Goal: Task Accomplishment & Management: Use online tool/utility

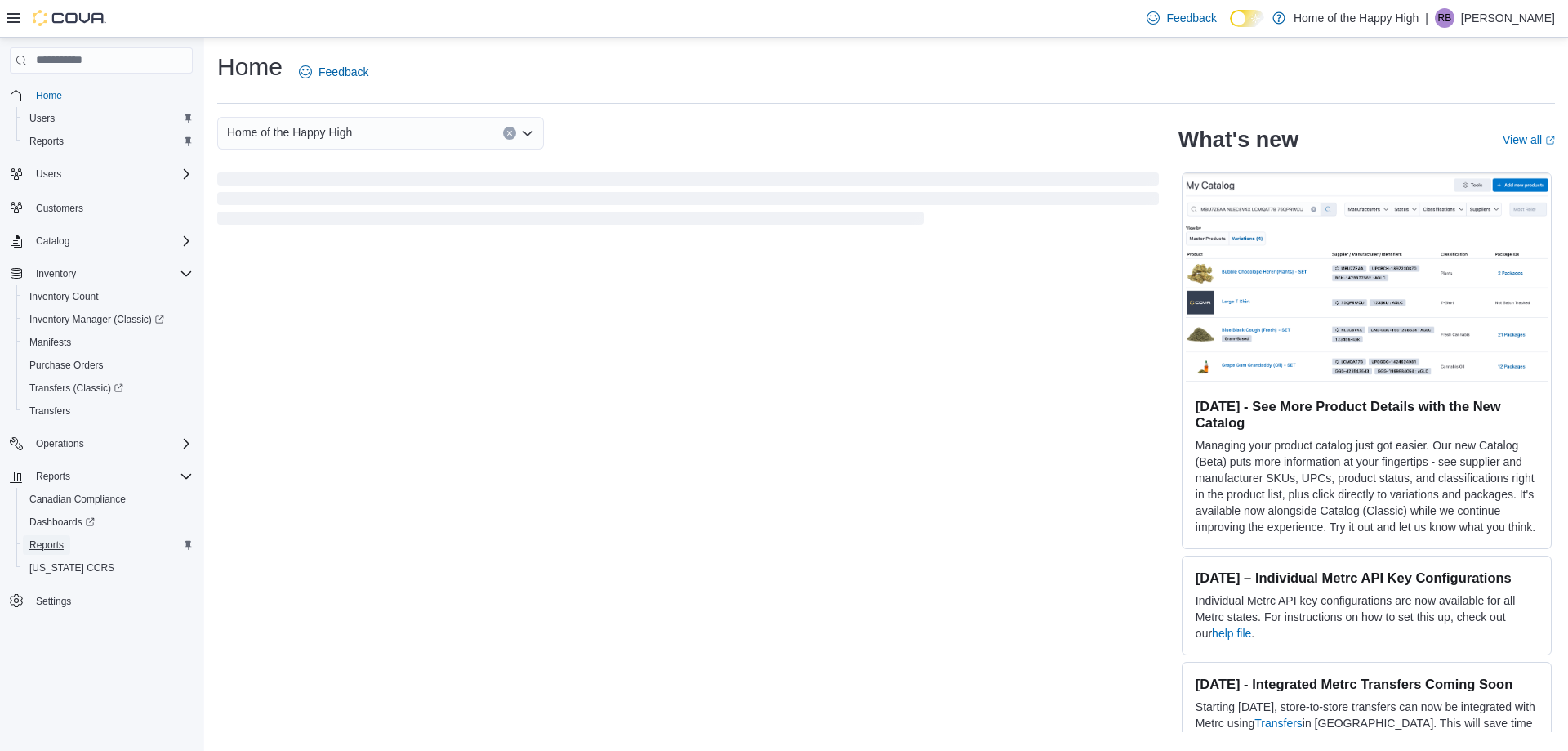
click at [59, 547] on span "Reports" at bounding box center [46, 544] width 34 height 13
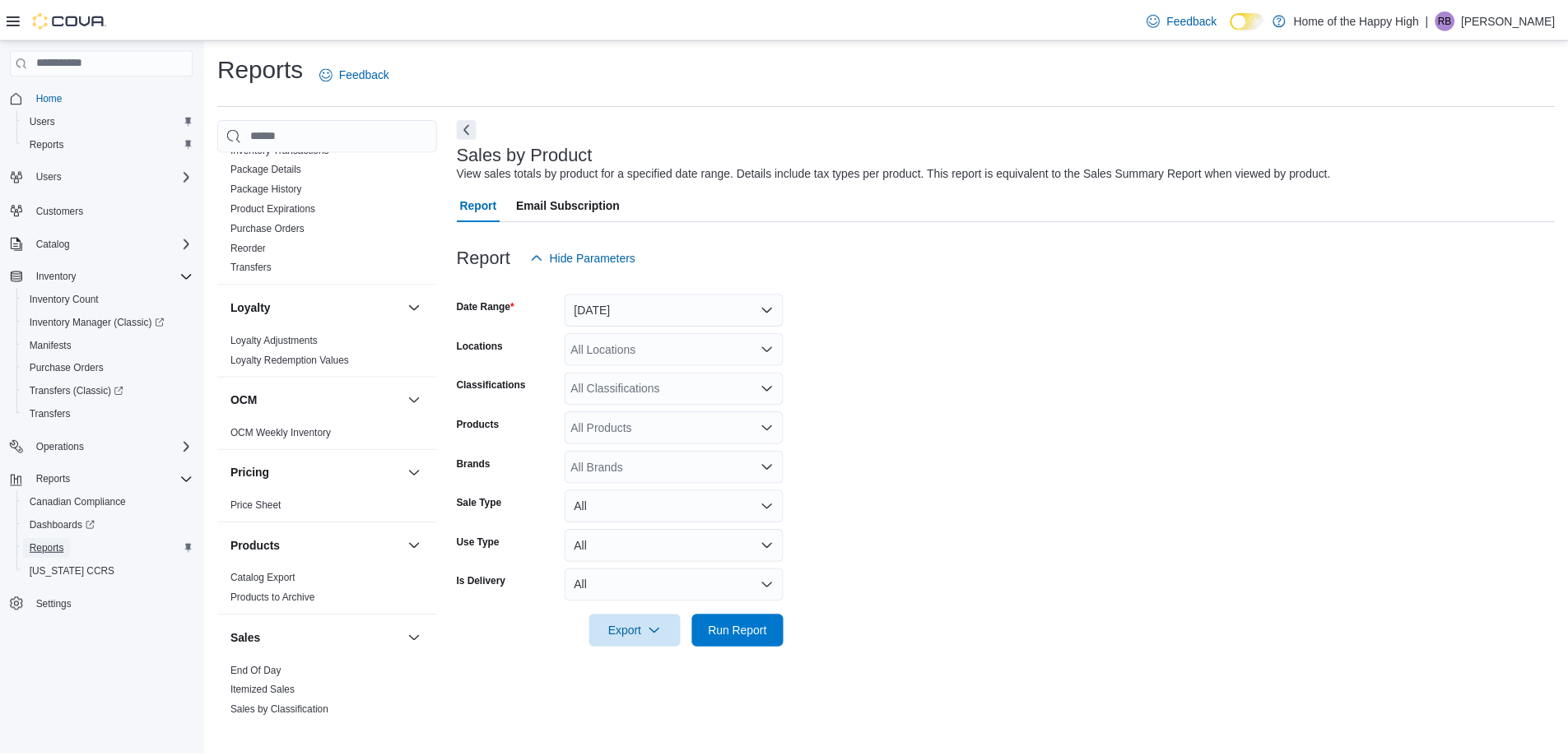
scroll to position [905, 0]
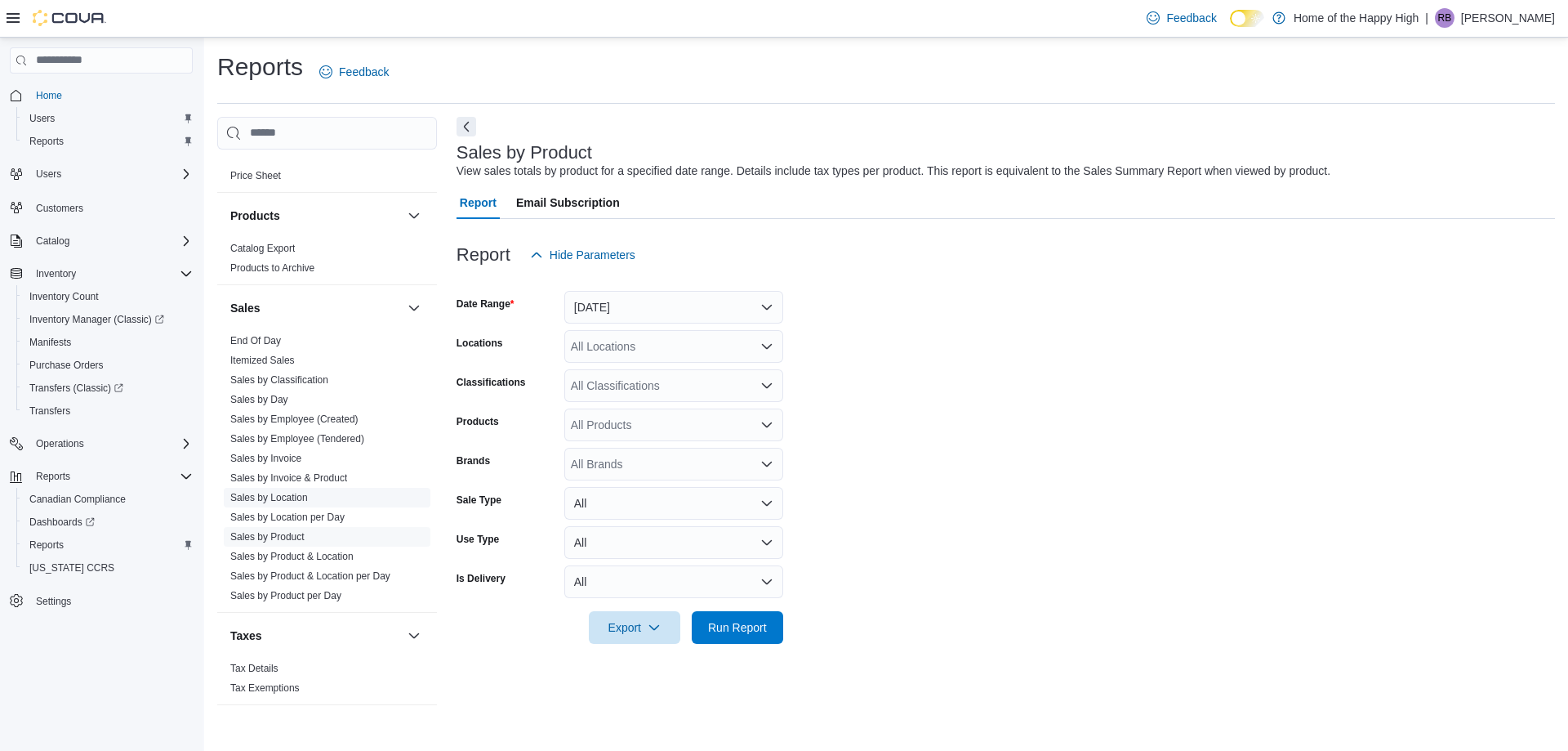
click at [291, 501] on link "Sales by Location" at bounding box center [269, 497] width 78 height 11
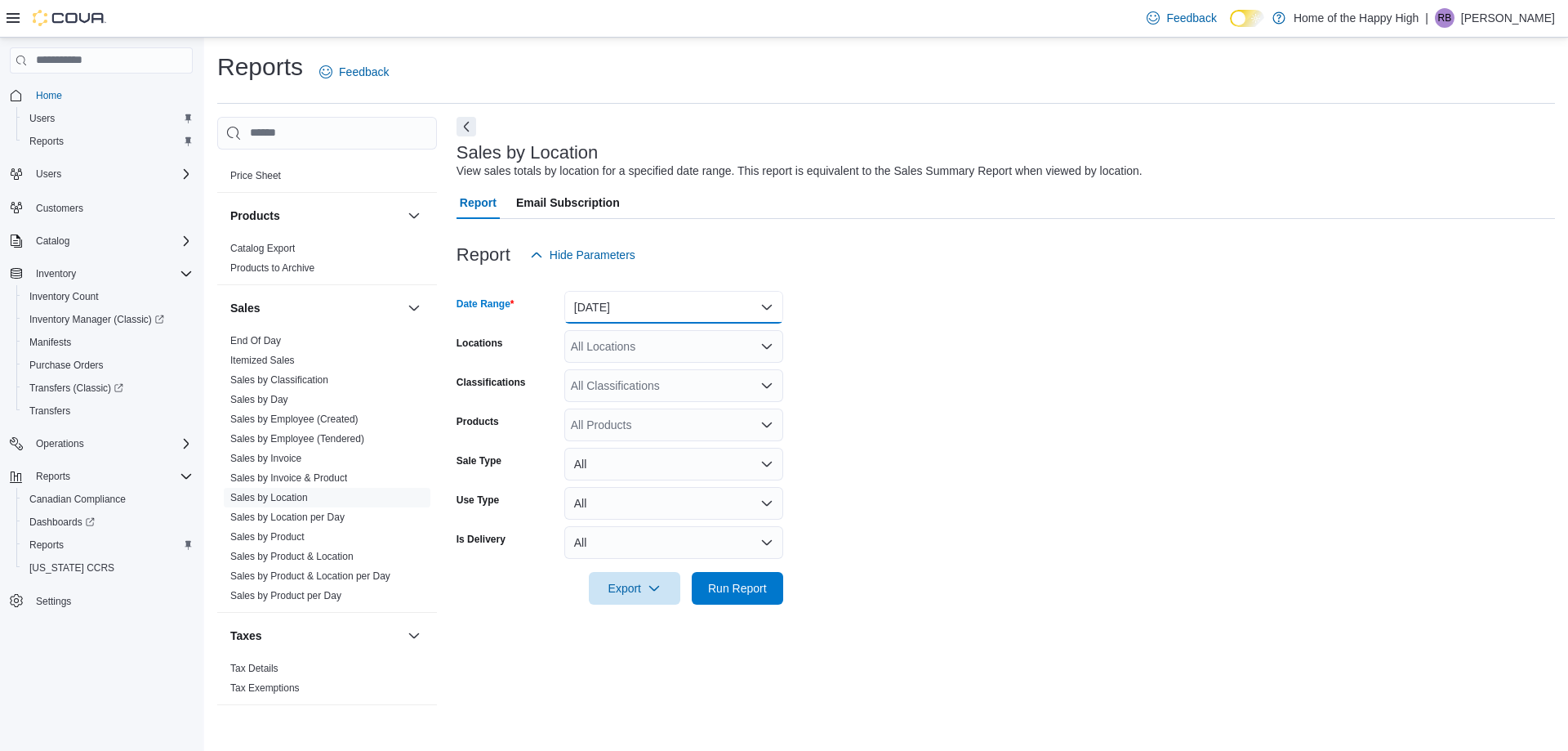
click at [686, 311] on button "Yesterday" at bounding box center [674, 307] width 219 height 32
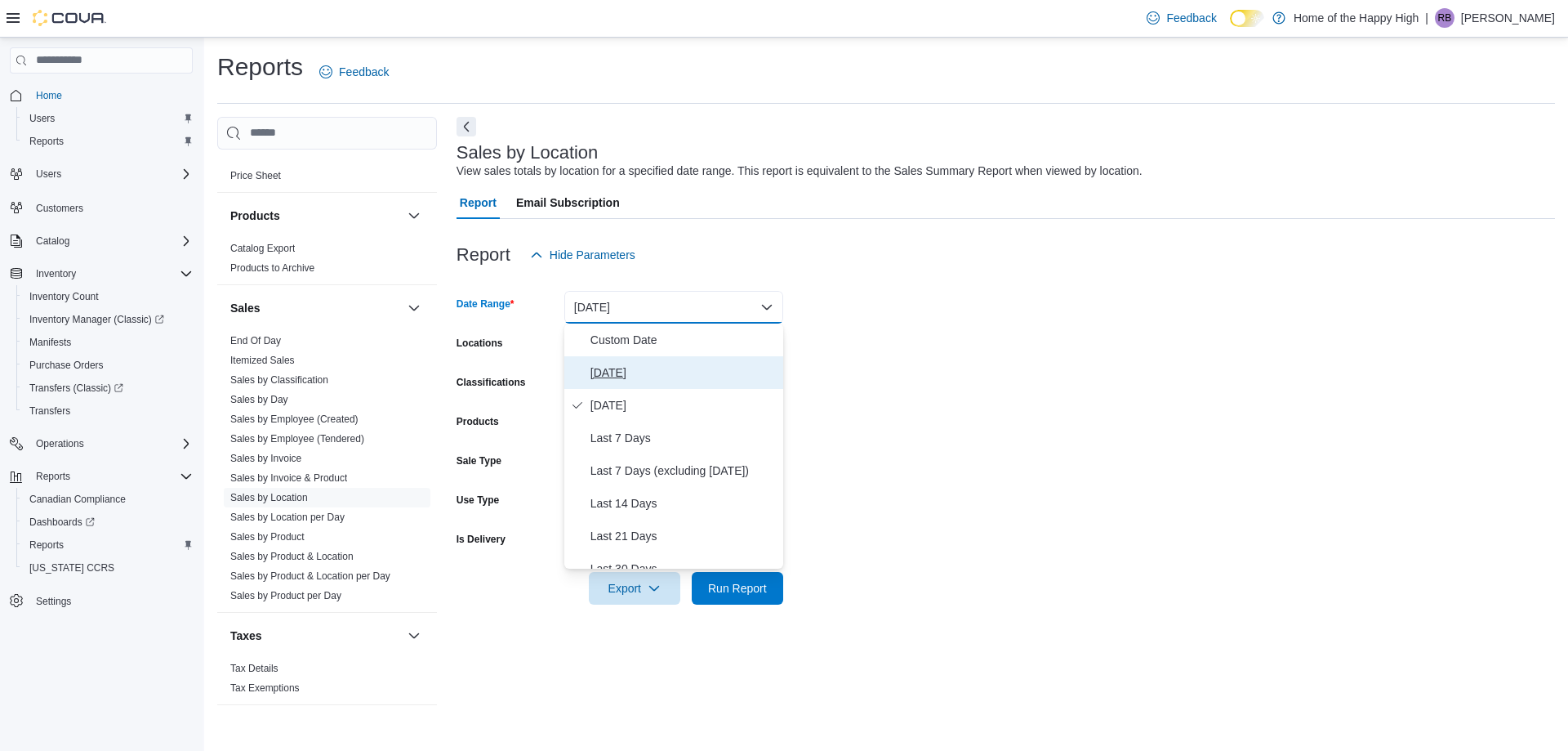
click at [620, 376] on span "[DATE]" at bounding box center [683, 372] width 186 height 20
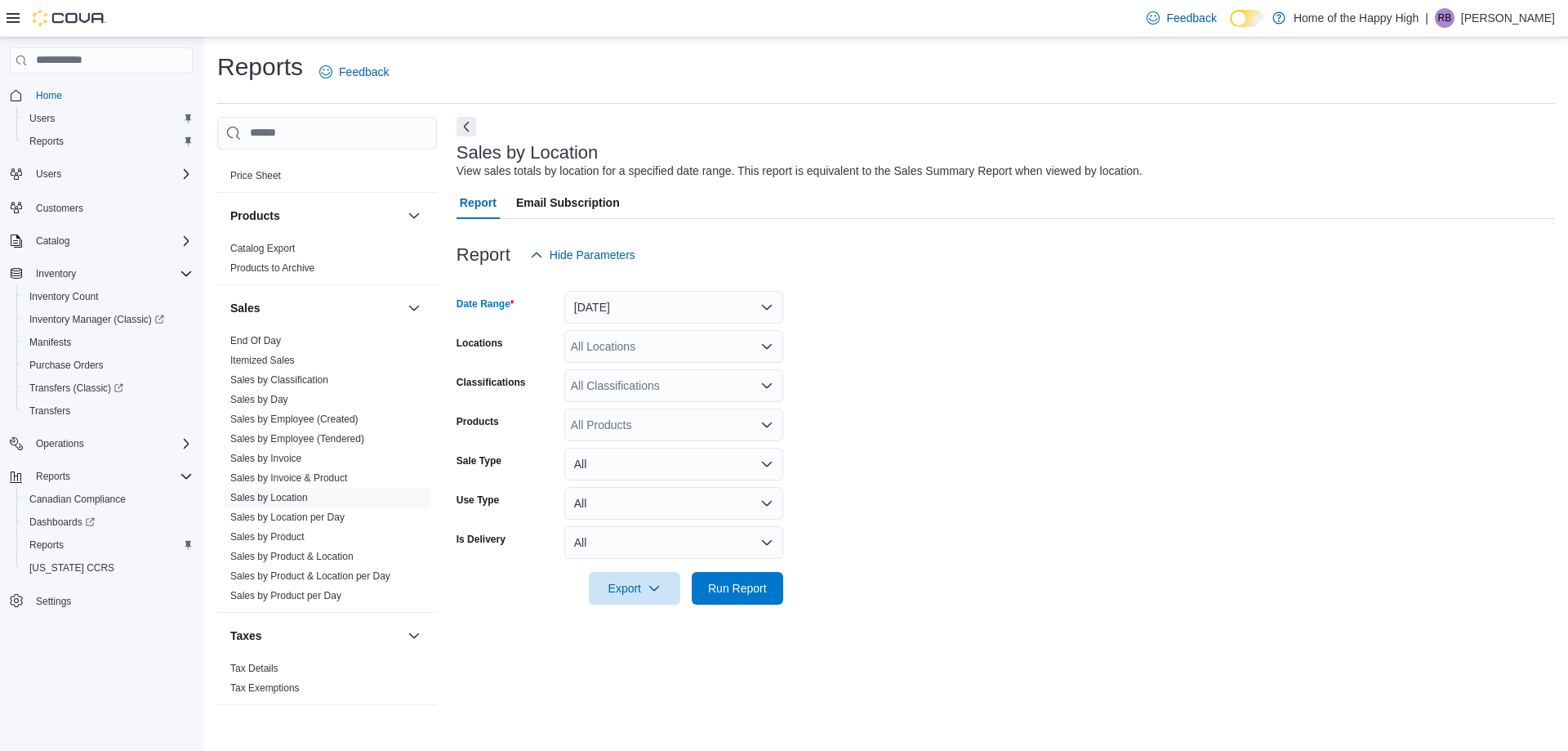
click at [635, 349] on div "All Locations" at bounding box center [674, 346] width 219 height 32
type input "***"
click at [659, 364] on button "Moosomin - Moosomin Pipestone - Fire & Flower" at bounding box center [674, 375] width 219 height 24
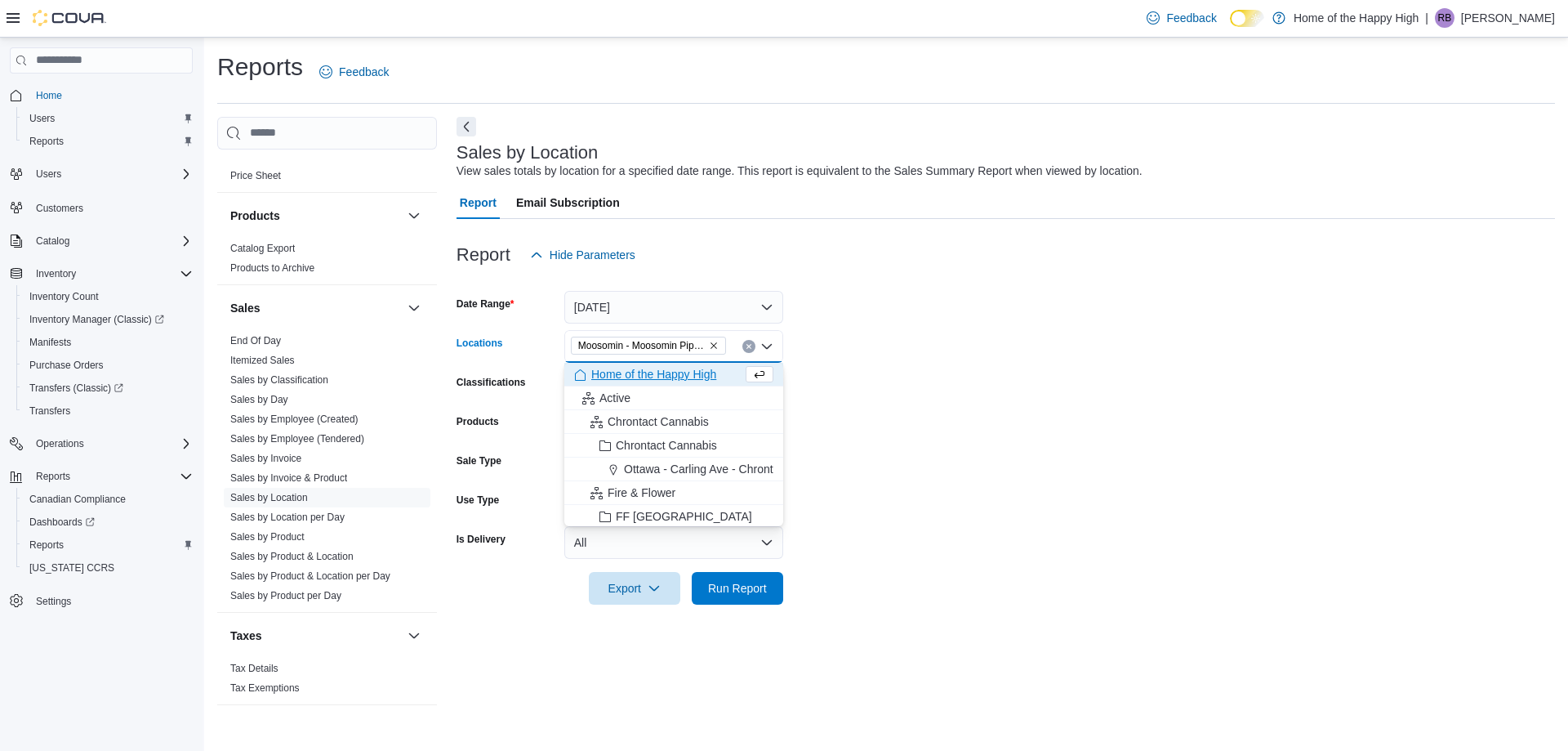
click at [806, 325] on form "Date Range Today Locations Moosomin - Moosomin Pipestone - Fire & Flower Combo …" at bounding box center [1006, 438] width 1099 height 334
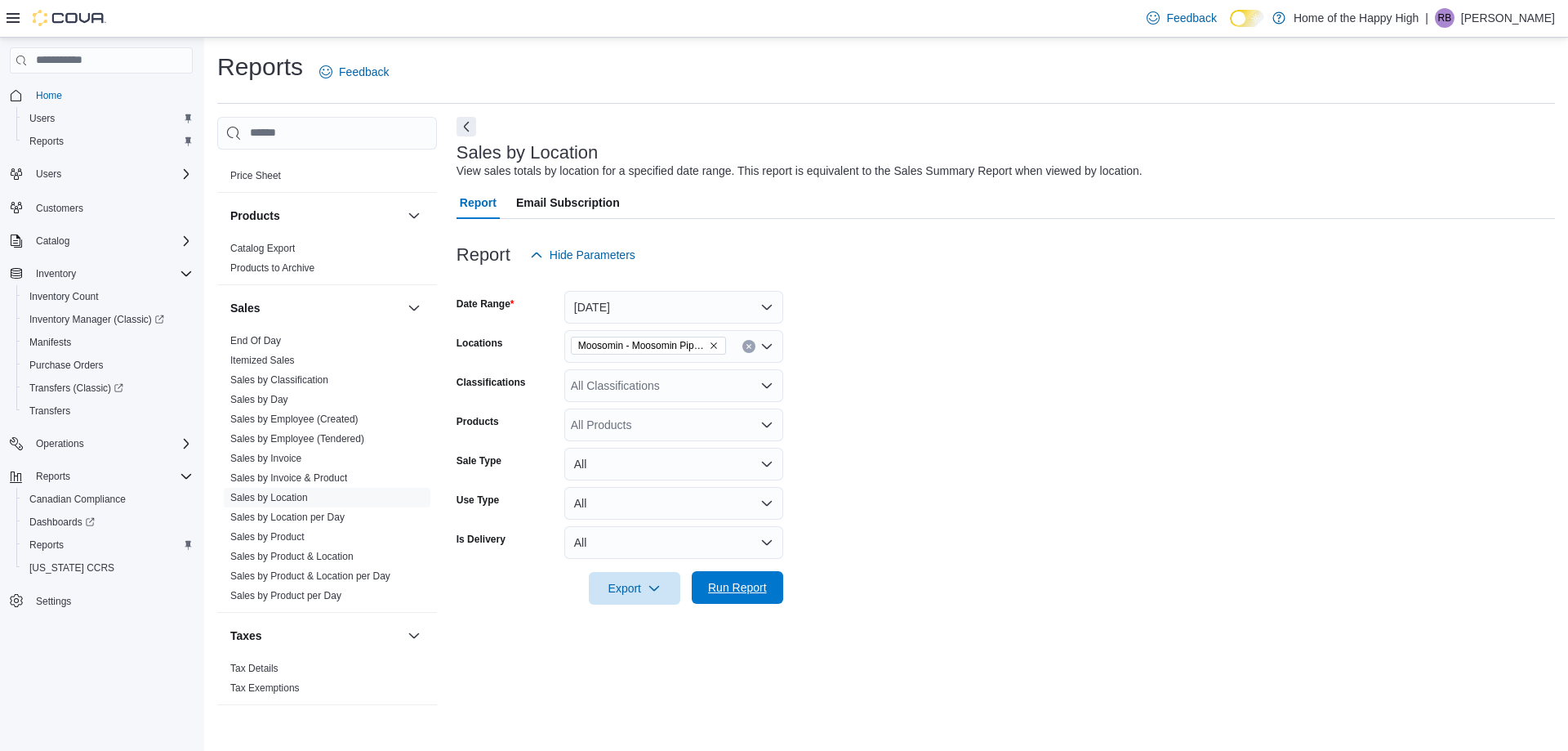
click at [758, 573] on form "Date Range Today Locations Moosomin - Moosomin Pipestone - Fire & Flower Classi…" at bounding box center [1006, 438] width 1099 height 334
click at [763, 588] on span "Run Report" at bounding box center [737, 587] width 59 height 16
click at [947, 428] on form "Date Range Today Locations Moosomin - Moosomin Pipestone - Fire & Flower Classi…" at bounding box center [999, 438] width 1086 height 334
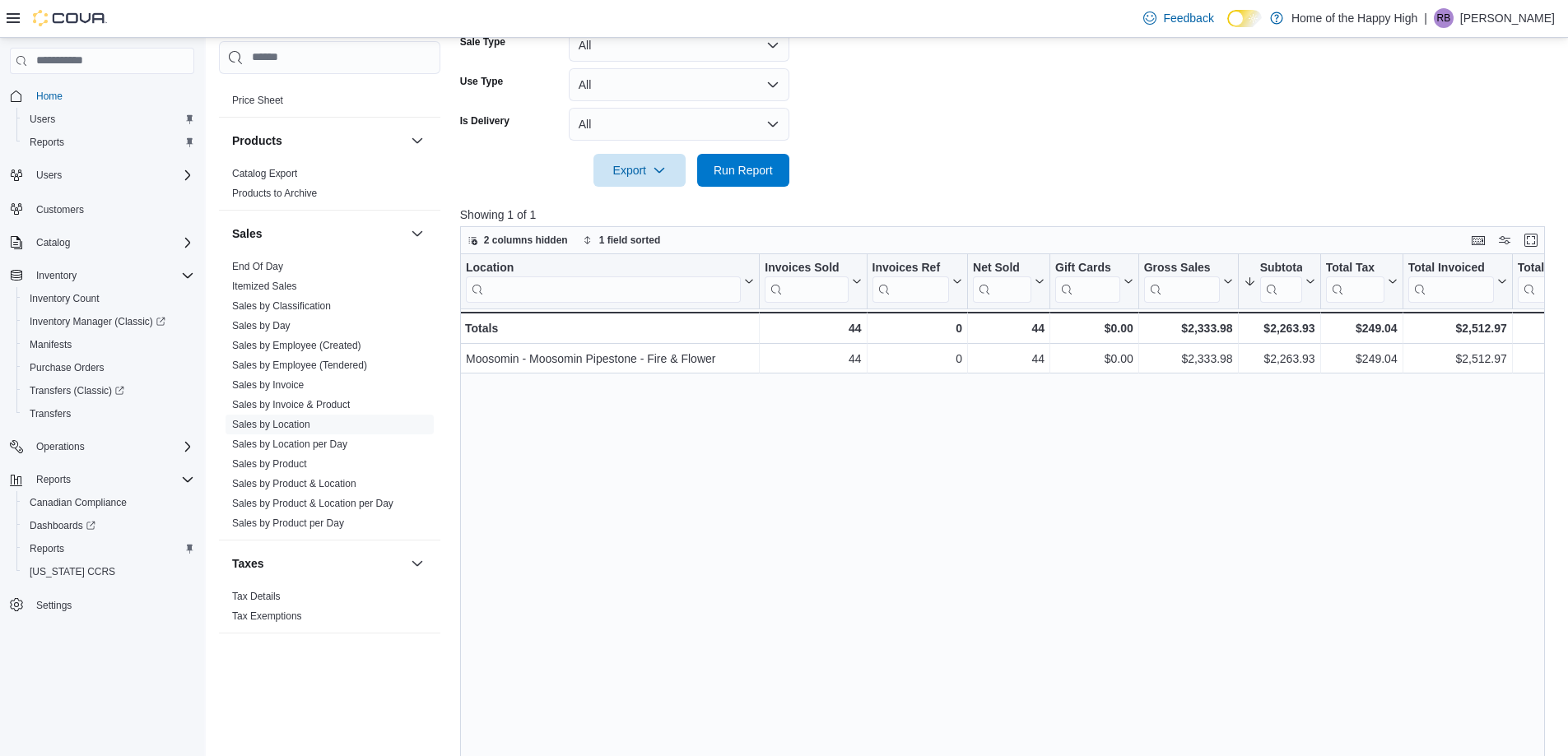
scroll to position [510, 0]
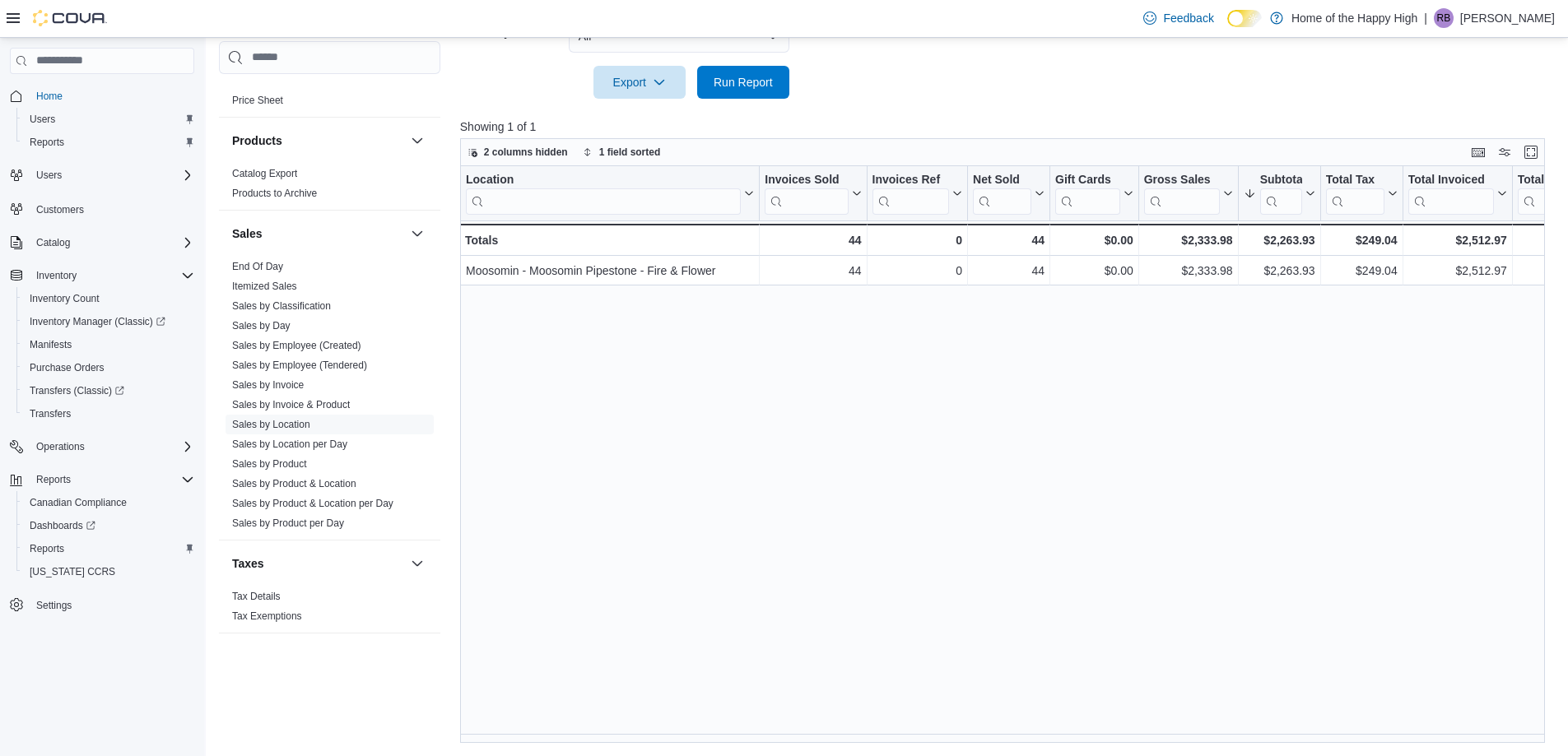
click at [1514, 744] on div "Reports Feedback Cash Management Cash Management Cash Out Details Compliance OC…" at bounding box center [887, 141] width 1363 height 1228
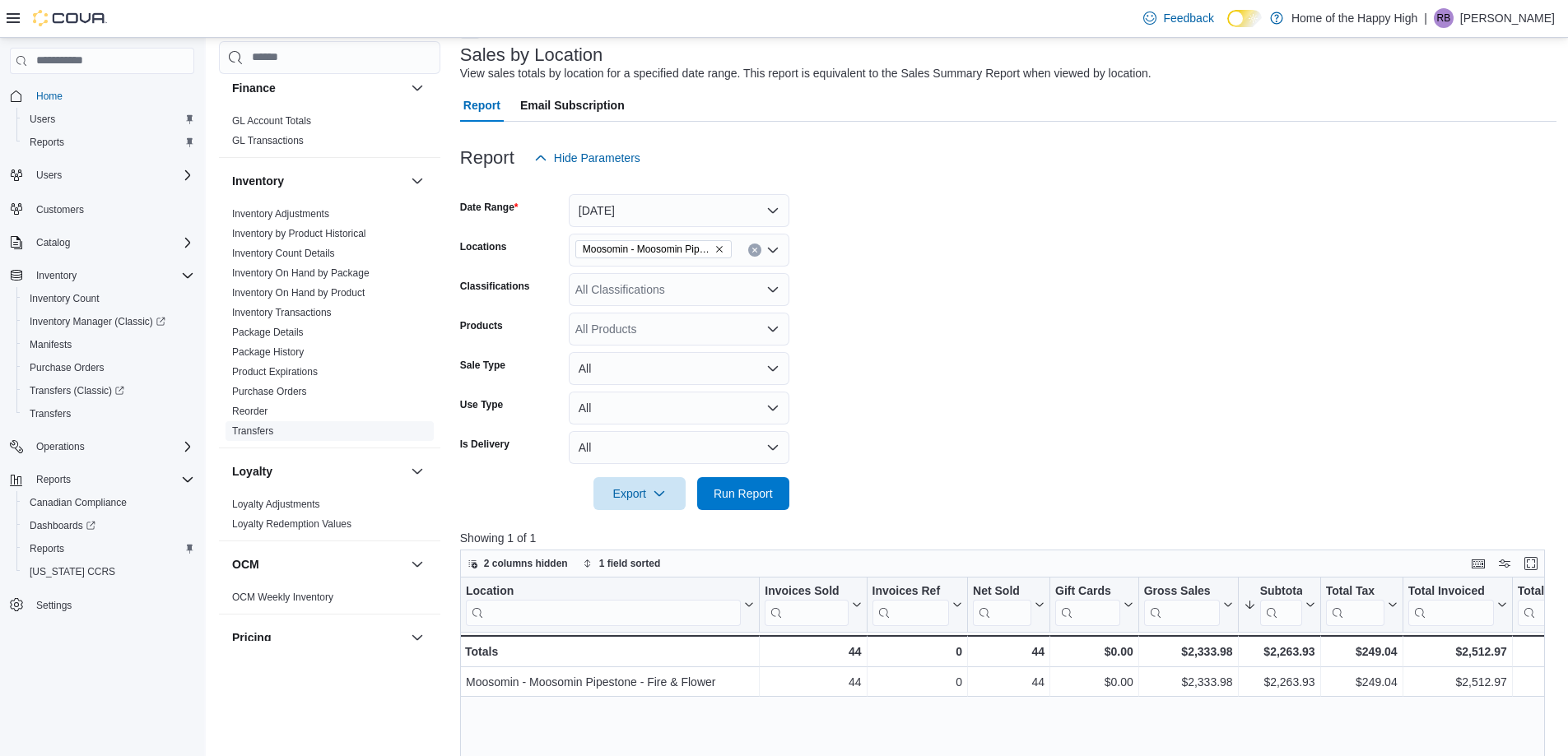
scroll to position [329, 0]
click at [329, 276] on link "Inventory On Hand by Package" at bounding box center [301, 278] width 138 height 11
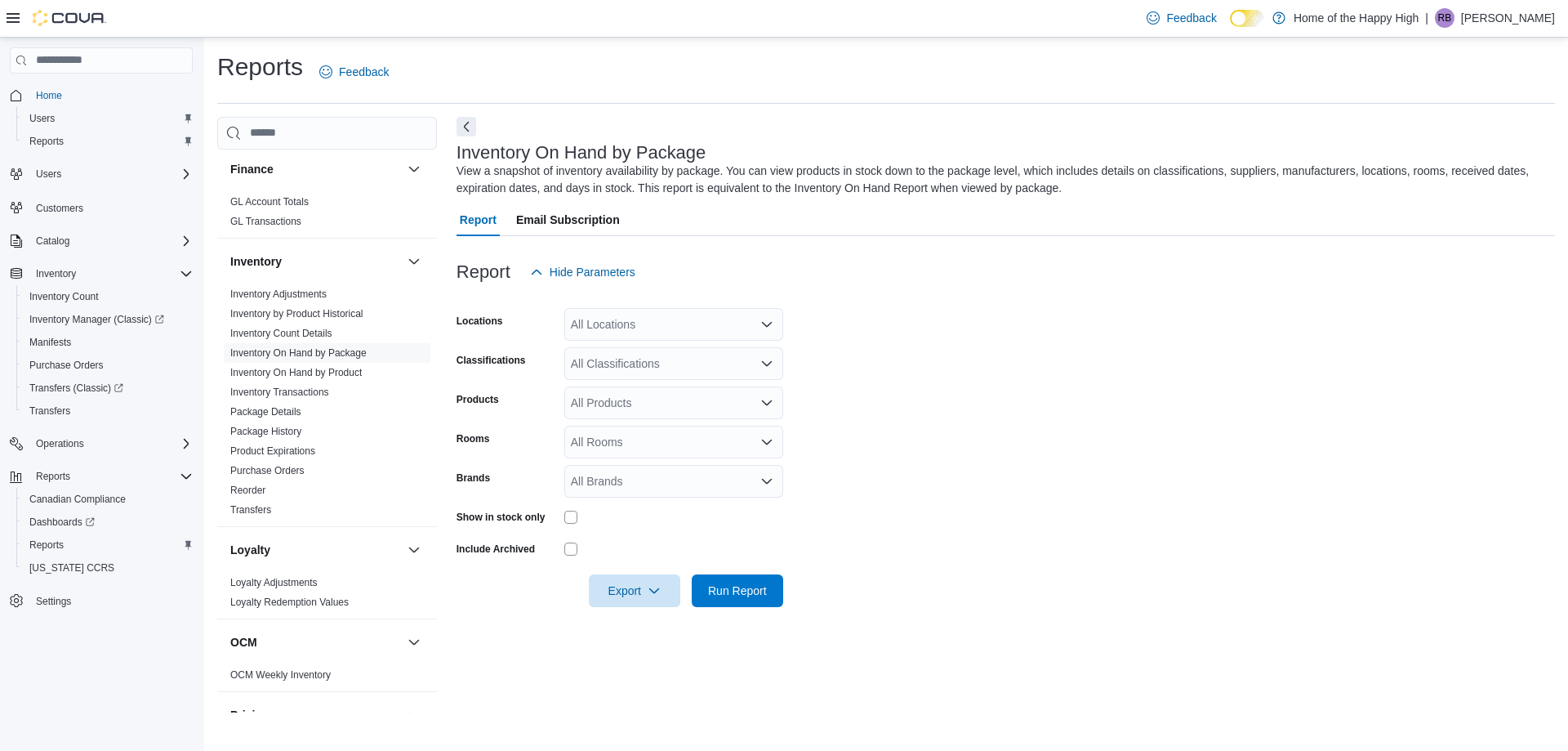
click at [663, 333] on div "All Locations" at bounding box center [674, 324] width 219 height 32
type input "***"
click at [666, 353] on span "Moosomin - Moosomin Pipestone - Fire & Flower" at bounding box center [756, 352] width 247 height 16
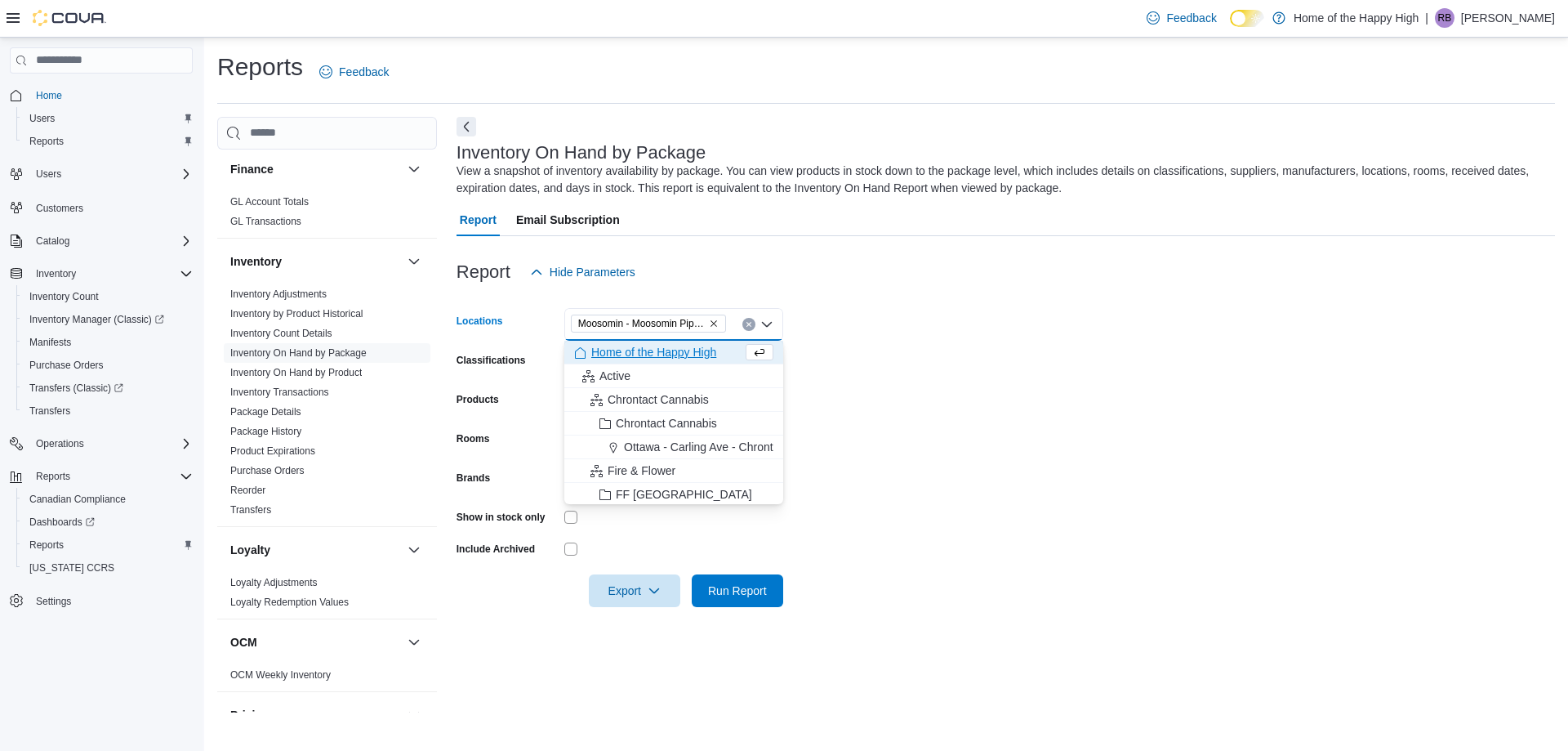
click at [1000, 353] on form "Locations Moosomin - Moosomin Pipestone - Fire & Flower Combo box. Selected. Mo…" at bounding box center [1006, 447] width 1099 height 318
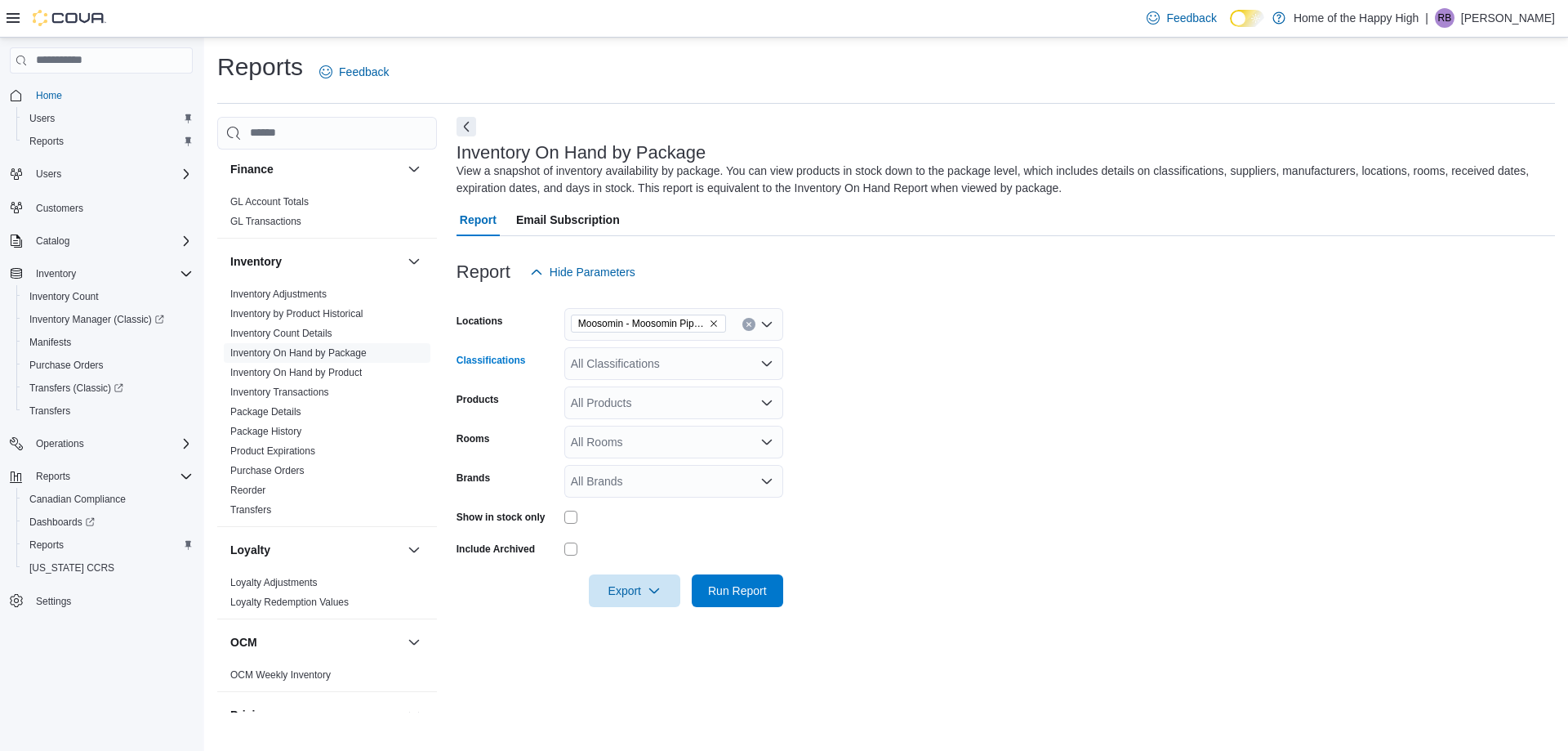
click at [651, 370] on div "All Classifications" at bounding box center [674, 364] width 219 height 32
click at [633, 423] on button "Cannabis" at bounding box center [674, 416] width 219 height 24
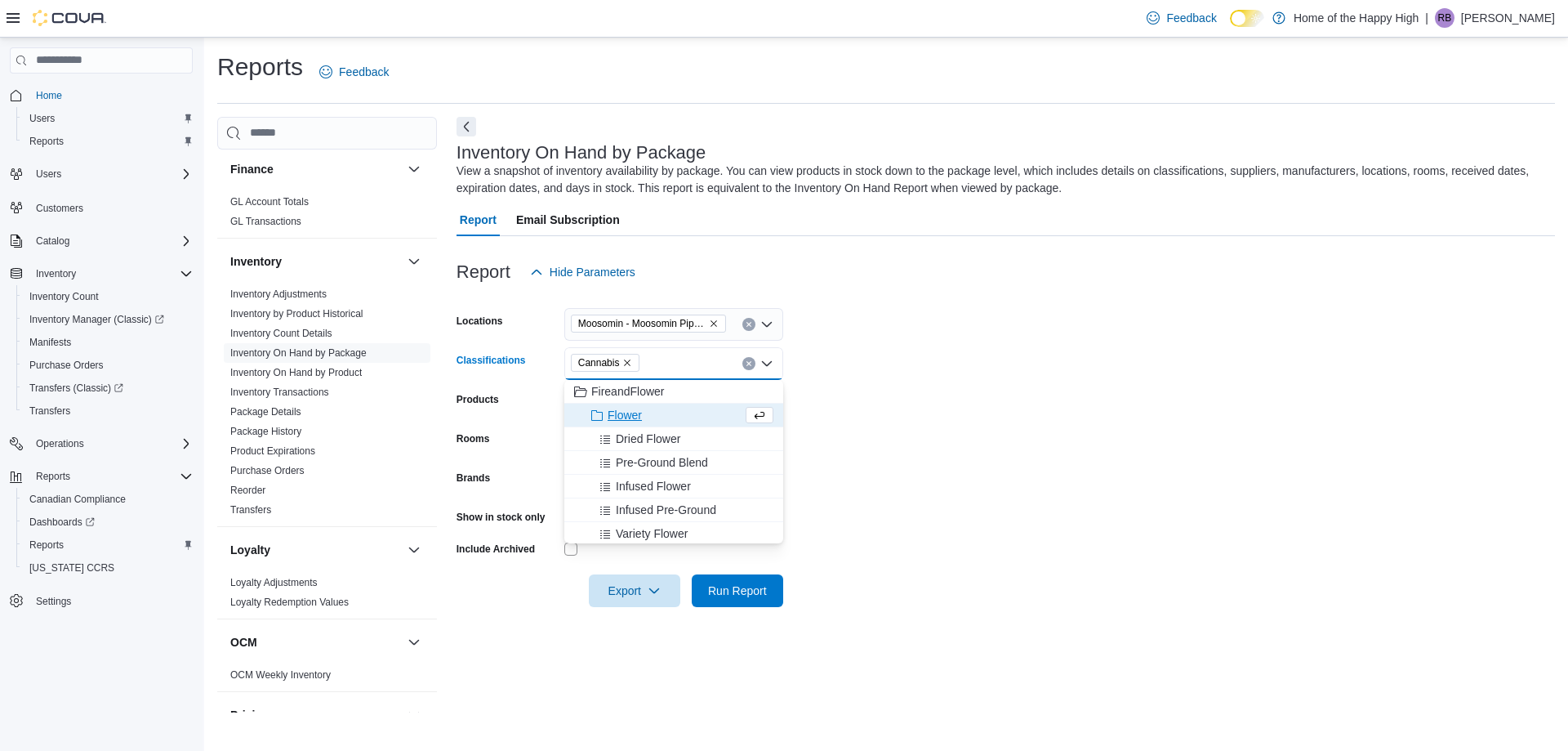
click at [1127, 376] on form "Locations Moosomin - Moosomin Pipestone - Fire & Flower Classifications Cannabi…" at bounding box center [1006, 447] width 1099 height 318
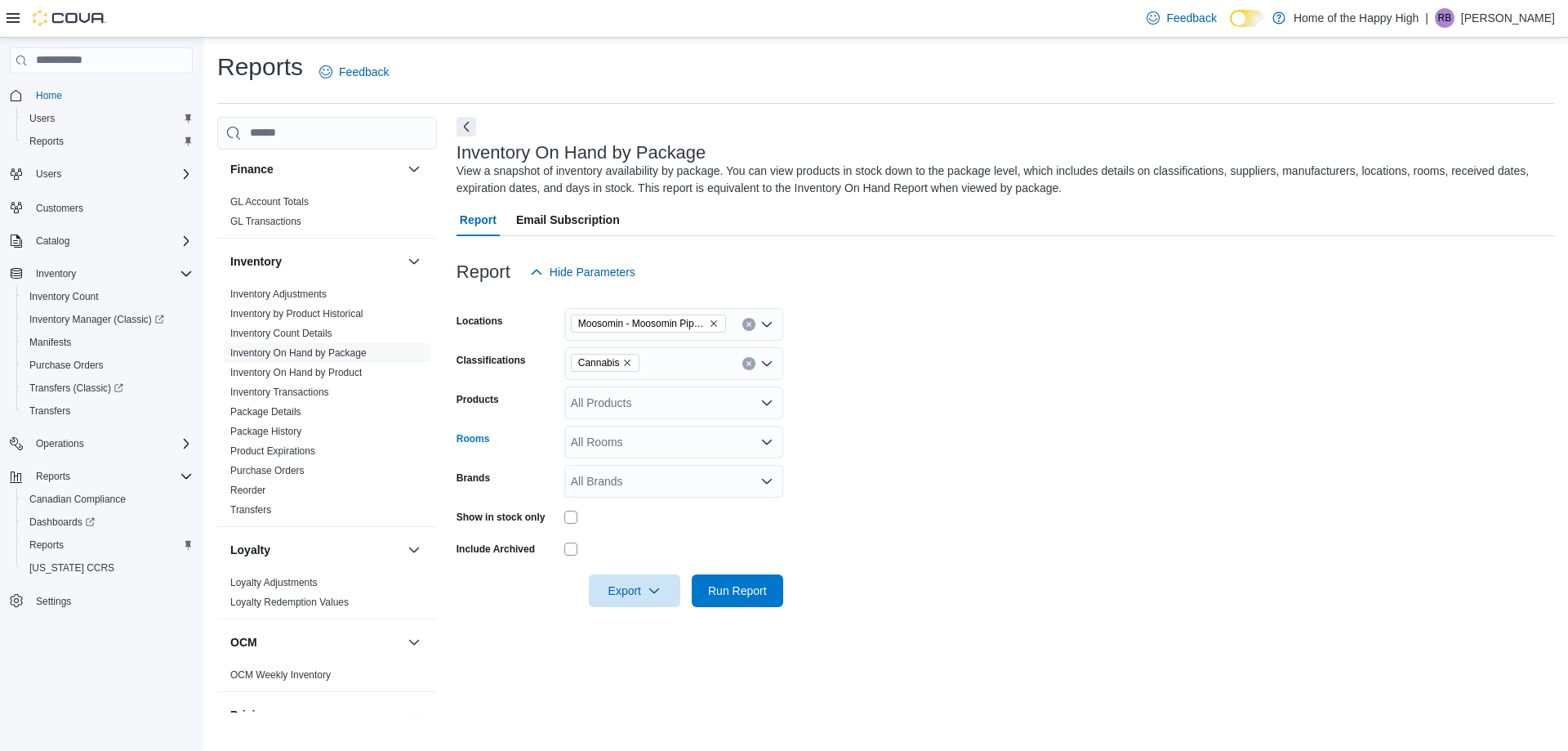
click at [700, 449] on div "All Rooms" at bounding box center [674, 442] width 219 height 32
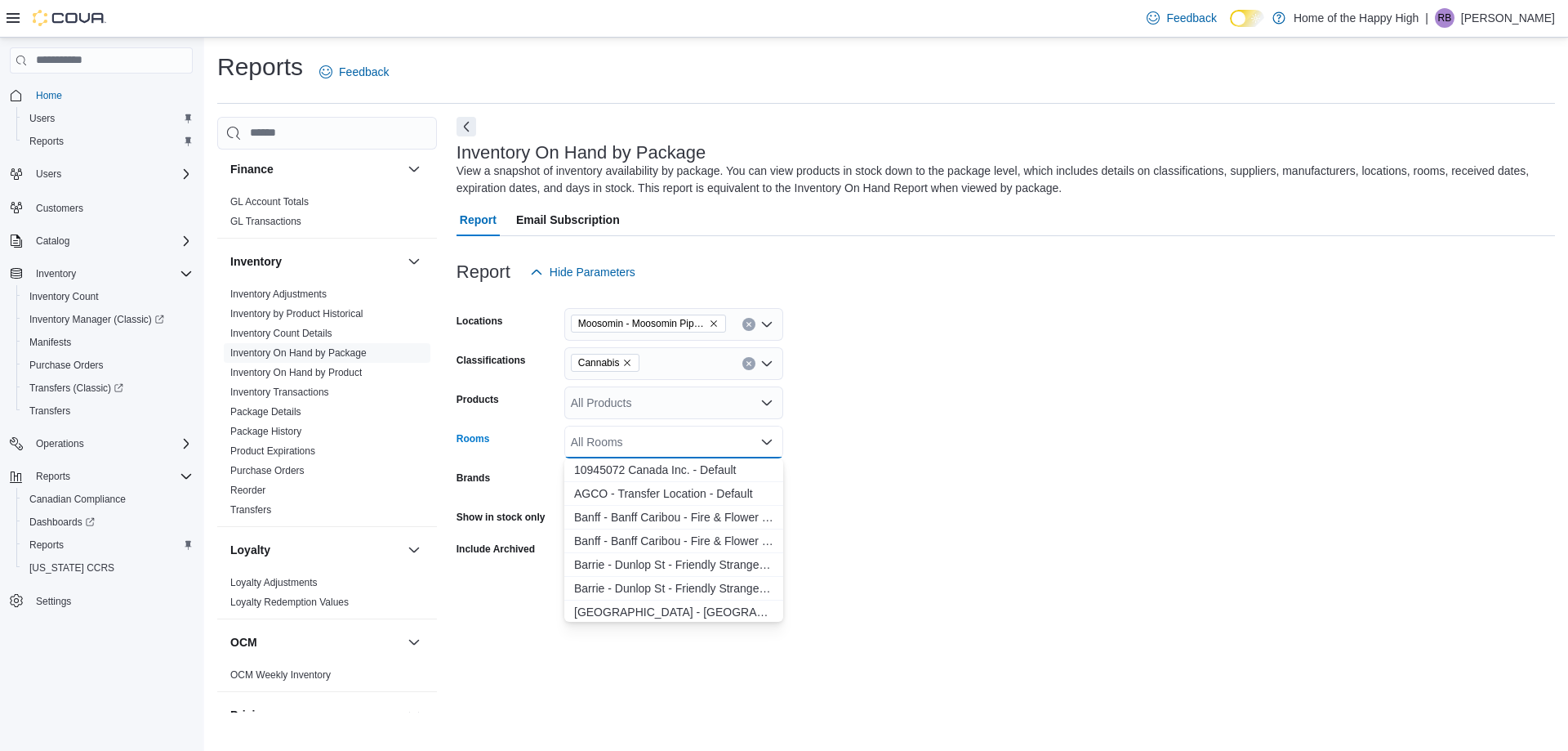
click at [927, 444] on form "Locations Moosomin - Moosomin Pipestone - Fire & Flower Classifications Cannabi…" at bounding box center [1006, 447] width 1099 height 318
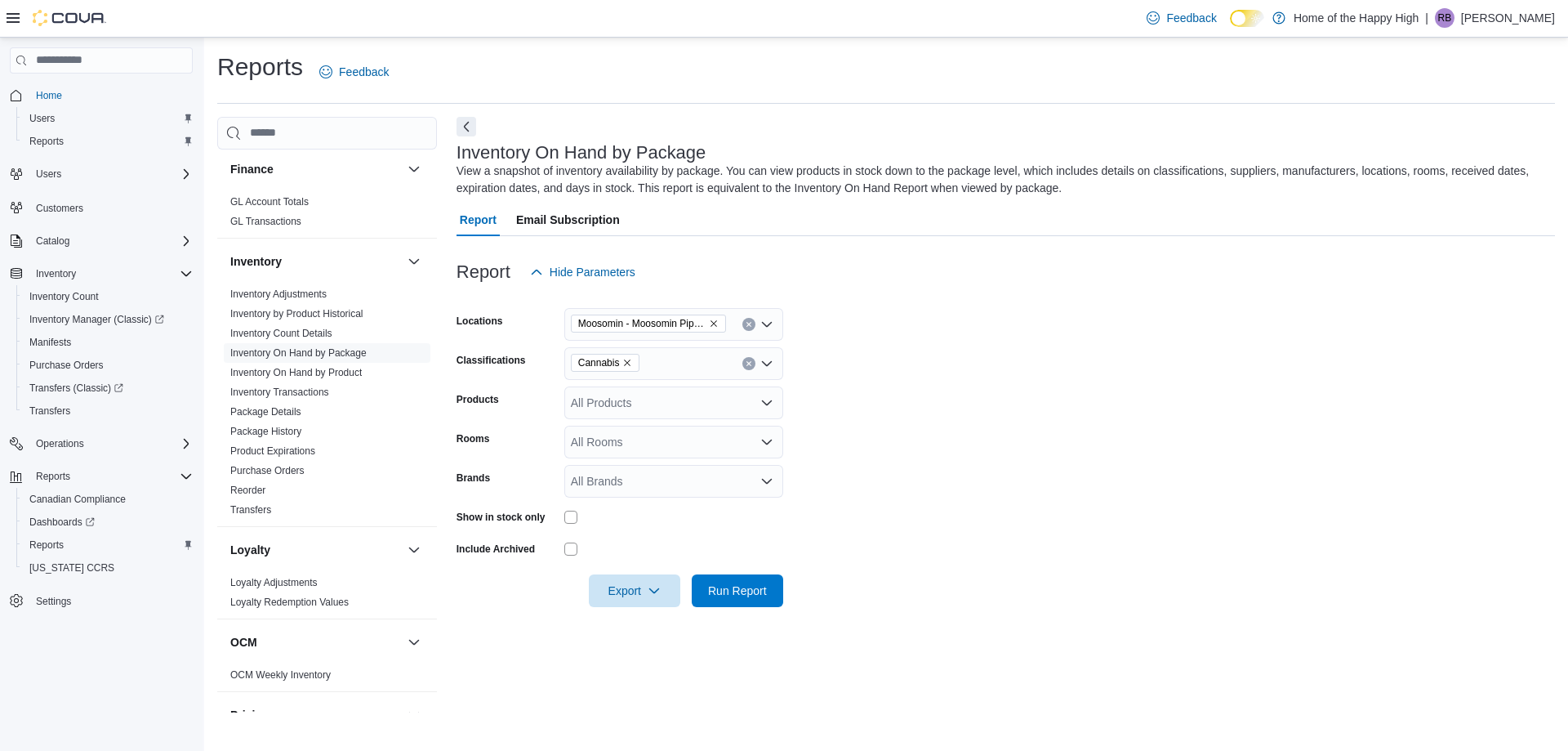
click at [941, 433] on form "Locations Moosomin - Moosomin Pipestone - Fire & Flower Classifications Cannabi…" at bounding box center [1006, 447] width 1099 height 318
click at [711, 603] on span "Run Report" at bounding box center [737, 590] width 72 height 32
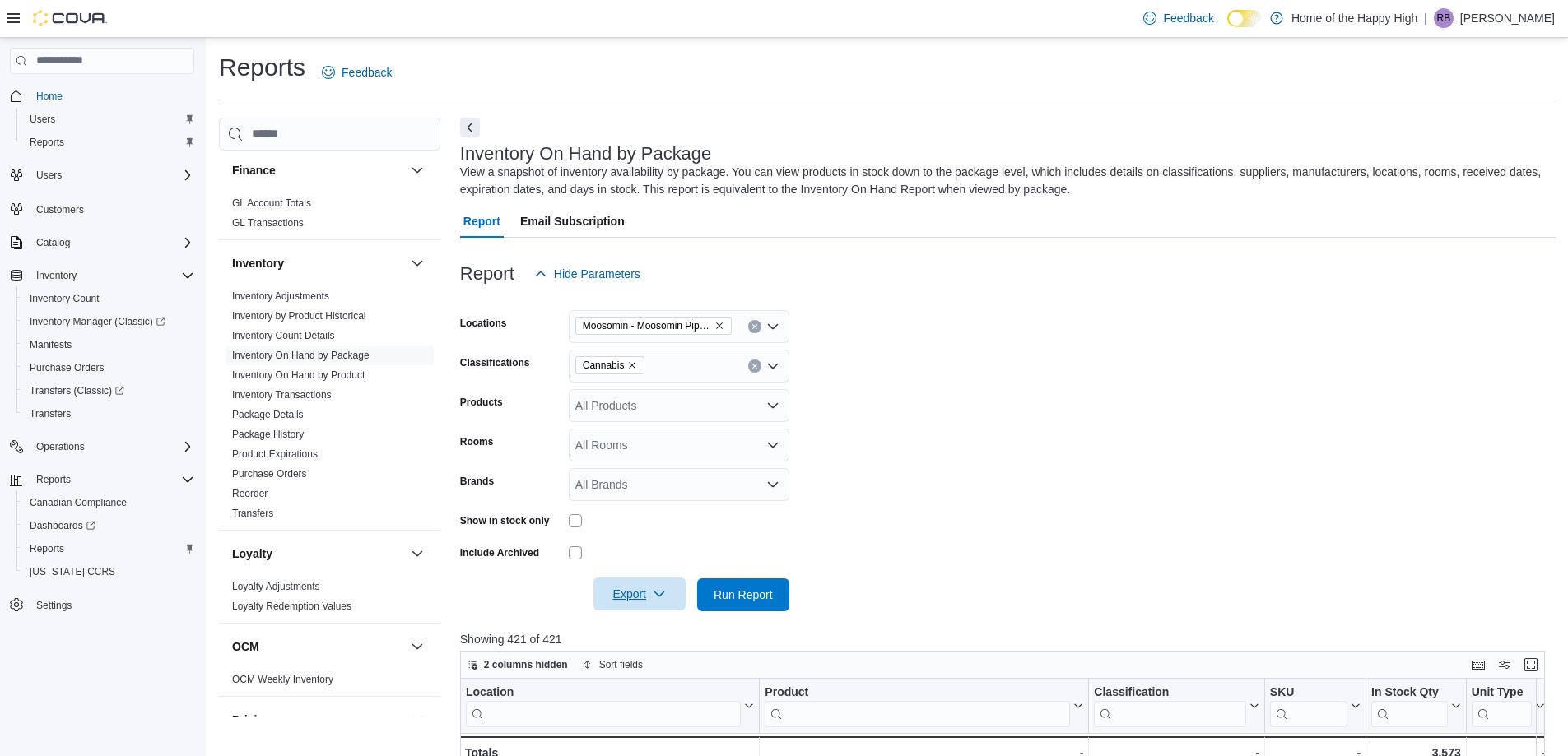
click at [667, 589] on span "Export" at bounding box center [640, 594] width 72 height 33
click at [663, 626] on span "Export to Excel" at bounding box center [642, 627] width 74 height 13
